Goal: Information Seeking & Learning: Find specific fact

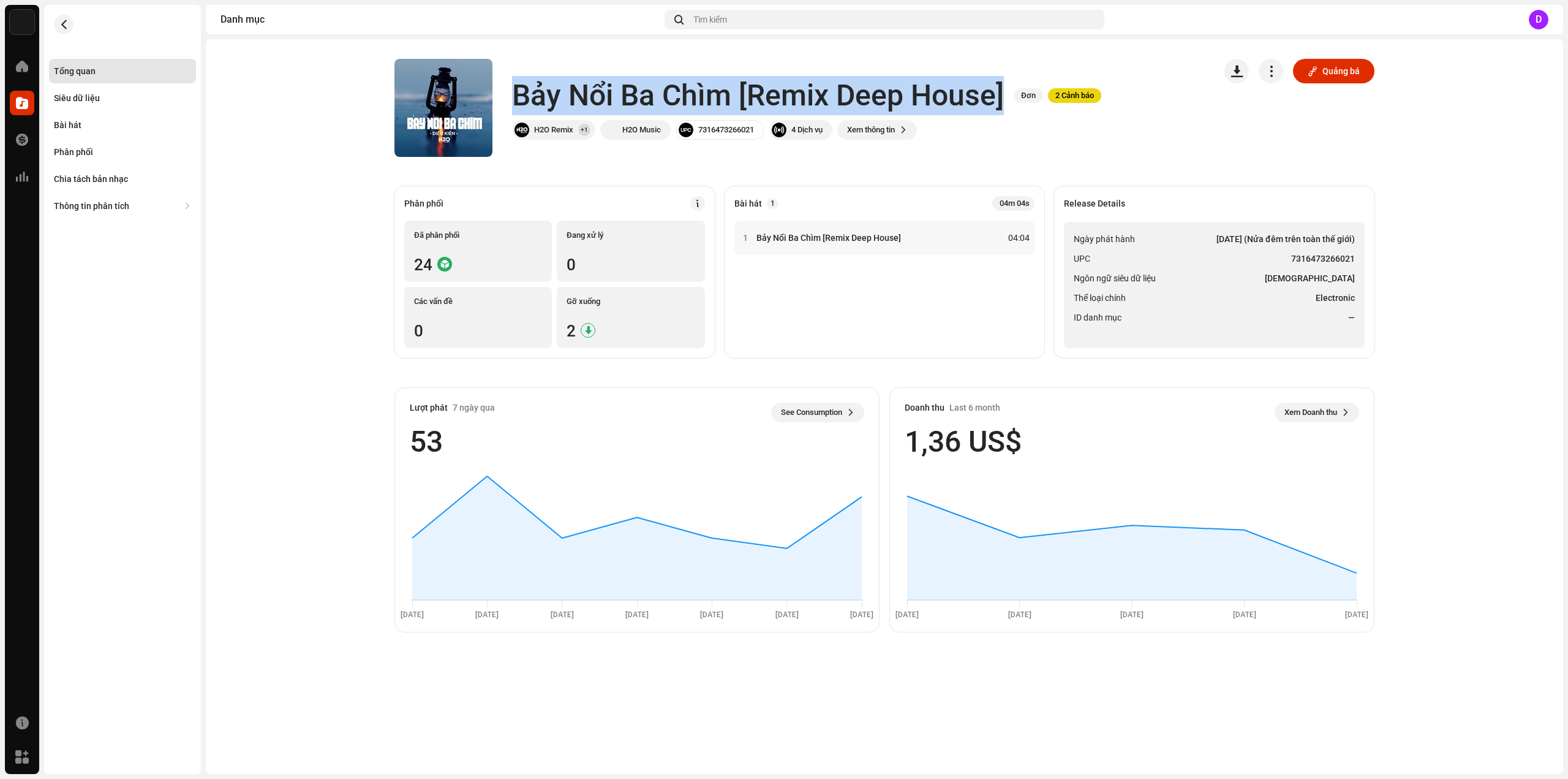
drag, startPoint x: 518, startPoint y: 91, endPoint x: 1003, endPoint y: 75, distance: 485.3
click at [1003, 75] on div "Bảy Nổi Ba Chìm [Remix Deep House] Đơn 2 Cảnh báo H2O Remix +1 H2O Music 731647…" at bounding box center [800, 108] width 811 height 98
copy h1 "Bảy Nổi Ba Chìm [Remix Deep House]"
click at [1180, 289] on ul "Ngày phát hành [DATE] (Nửa đêm trên toàn thế giới) UPC 7316473266021 Ngôn ngữ s…" at bounding box center [1214, 285] width 301 height 126
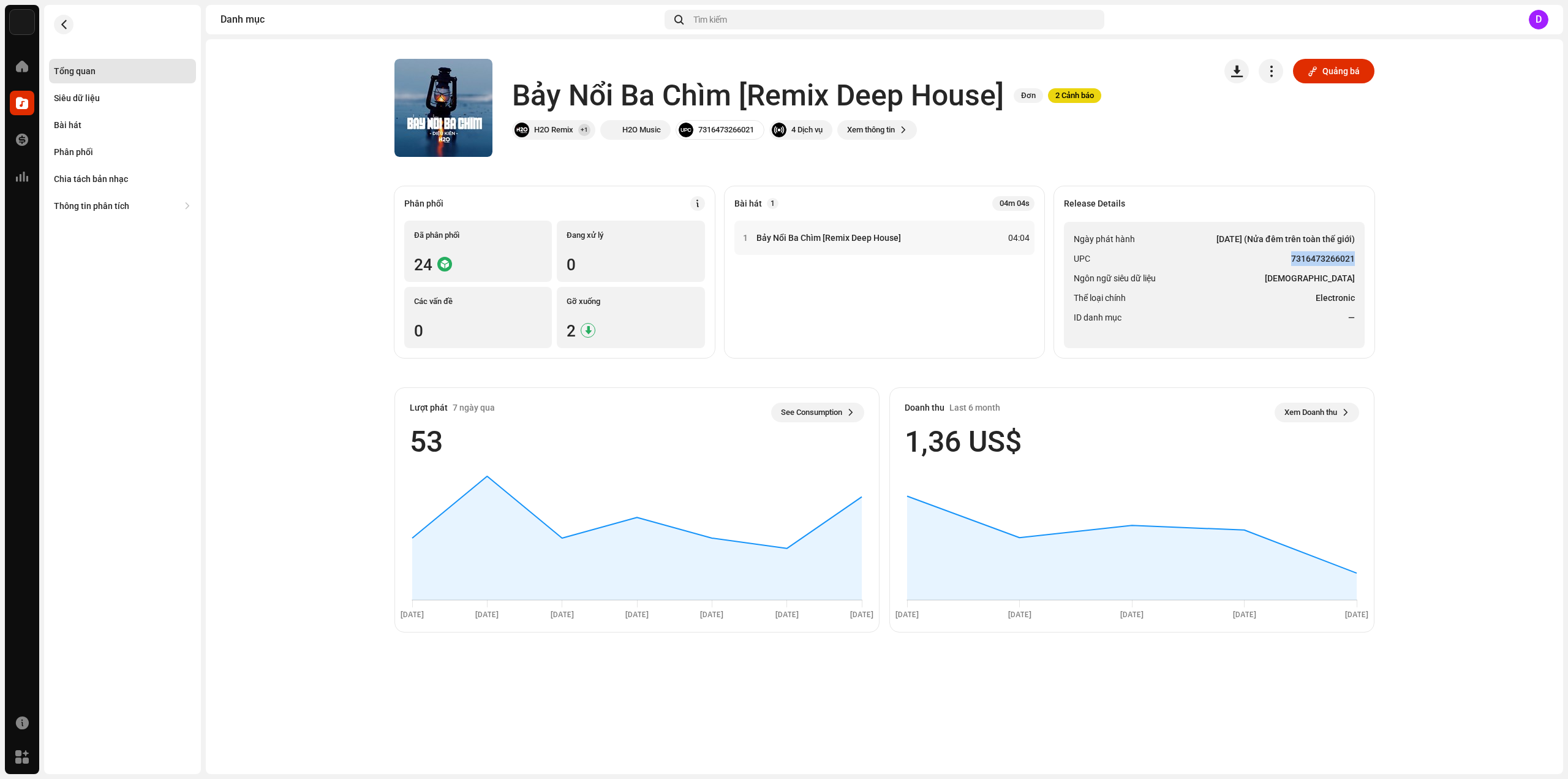
drag, startPoint x: 1292, startPoint y: 254, endPoint x: 1358, endPoint y: 254, distance: 66.0
click at [1358, 254] on ul "Ngày phát hành [DATE] (Nửa đêm trên toàn thế giới) UPC 7316473266021 Ngôn ngữ s…" at bounding box center [1214, 285] width 301 height 126
copy strong "7316473266021"
click at [75, 126] on div "Bài hát" at bounding box center [67, 125] width 28 height 10
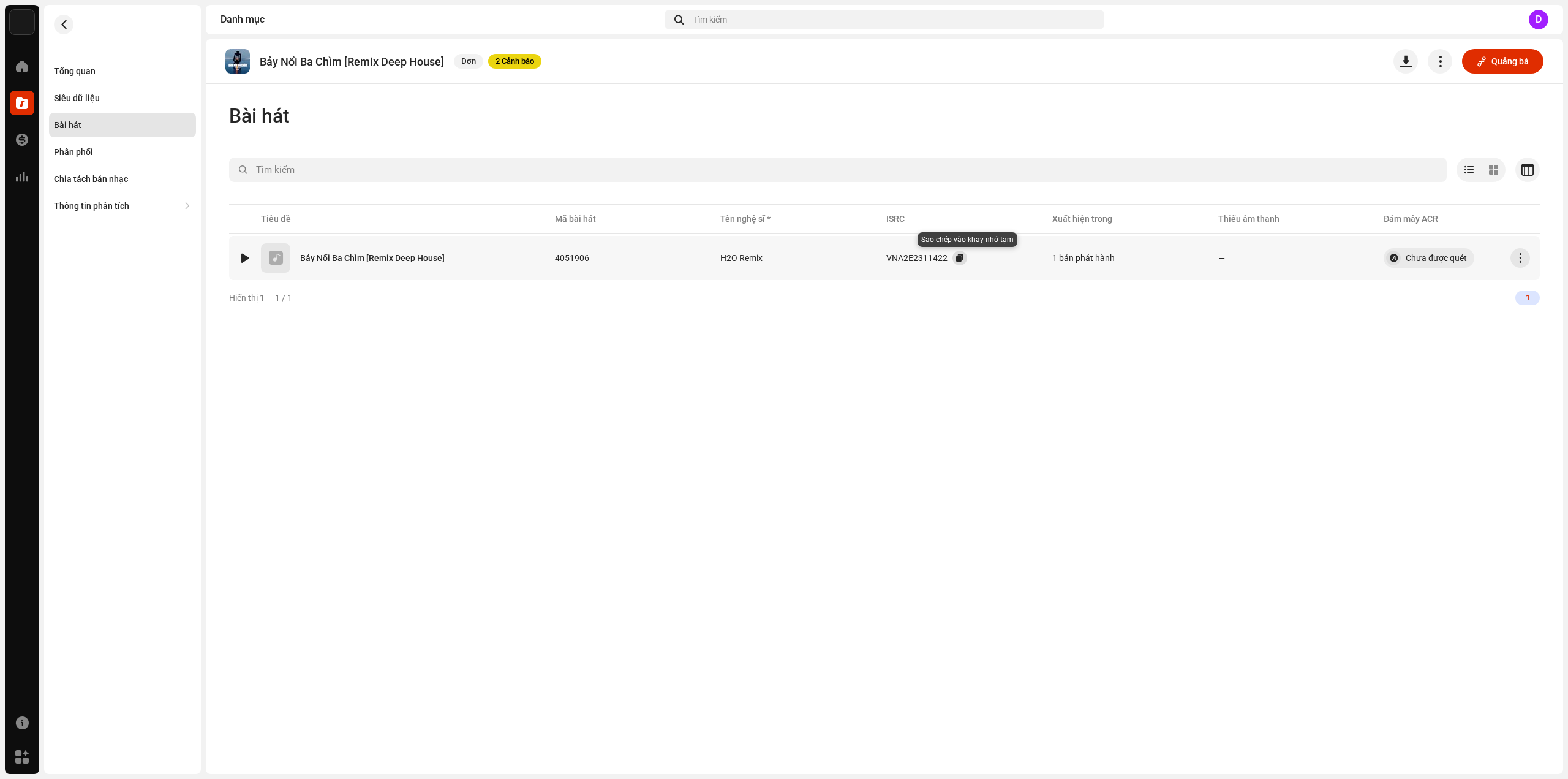
click at [967, 259] on button "button" at bounding box center [960, 258] width 14 height 14
click at [93, 67] on div "Tổng quan" at bounding box center [74, 71] width 42 height 10
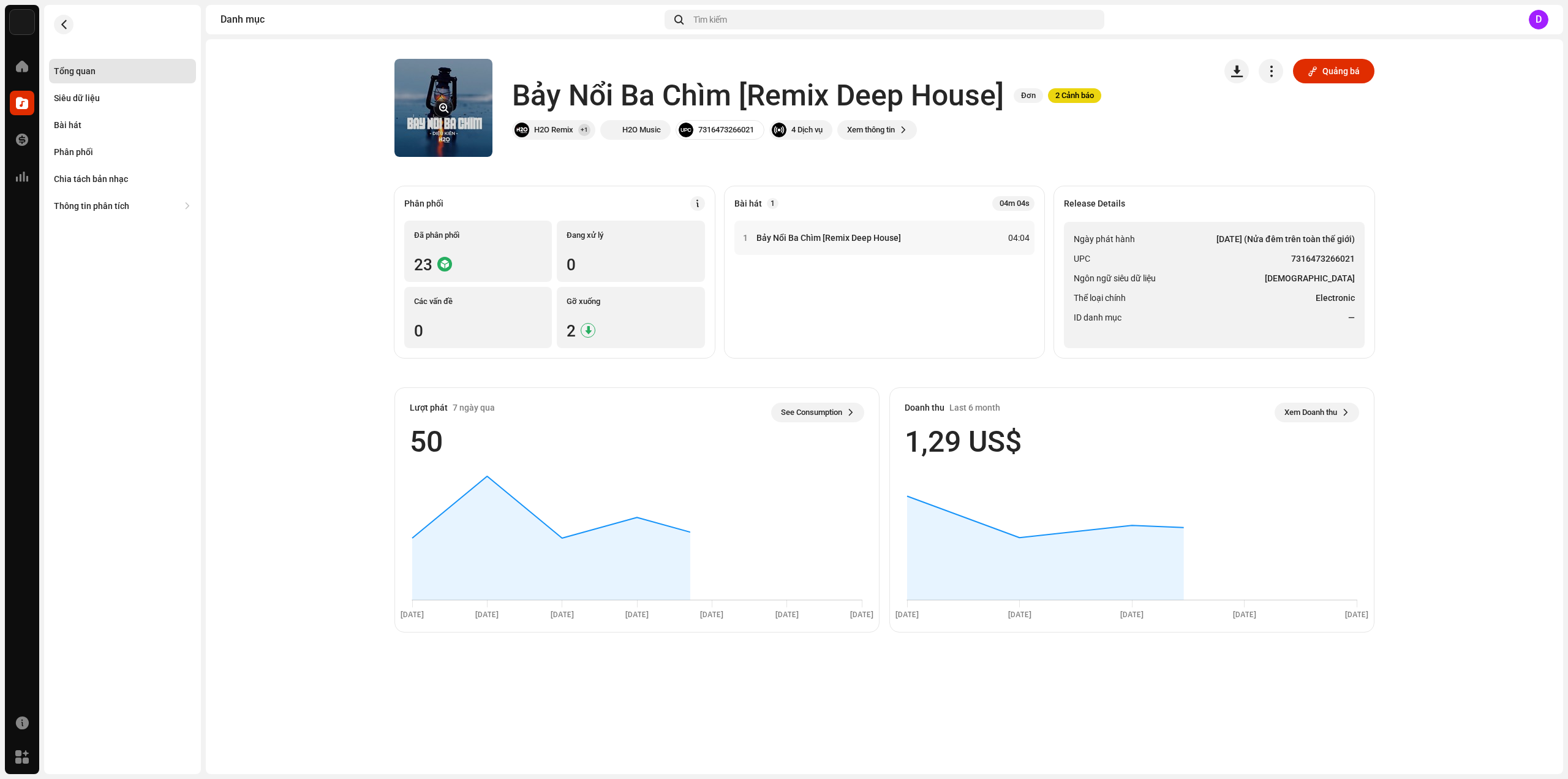
click at [435, 94] on re-a-cover at bounding box center [443, 108] width 98 height 98
click at [441, 105] on button "button" at bounding box center [443, 108] width 20 height 20
